Goal: Navigation & Orientation: Go to known website

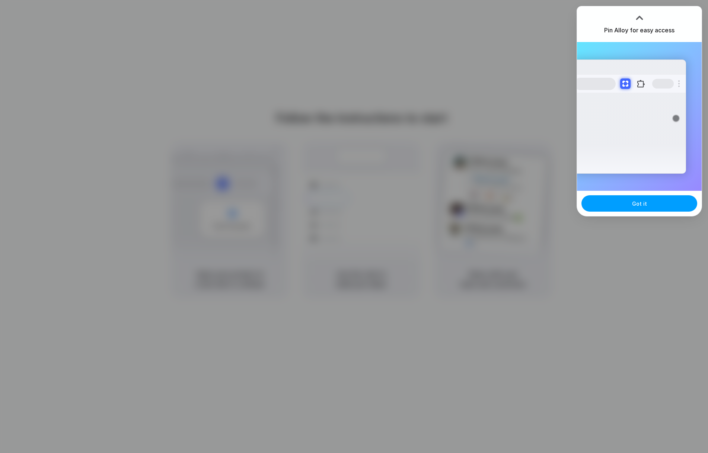
click at [628, 205] on button "Got it" at bounding box center [639, 203] width 116 height 16
